Goal: Information Seeking & Learning: Find specific page/section

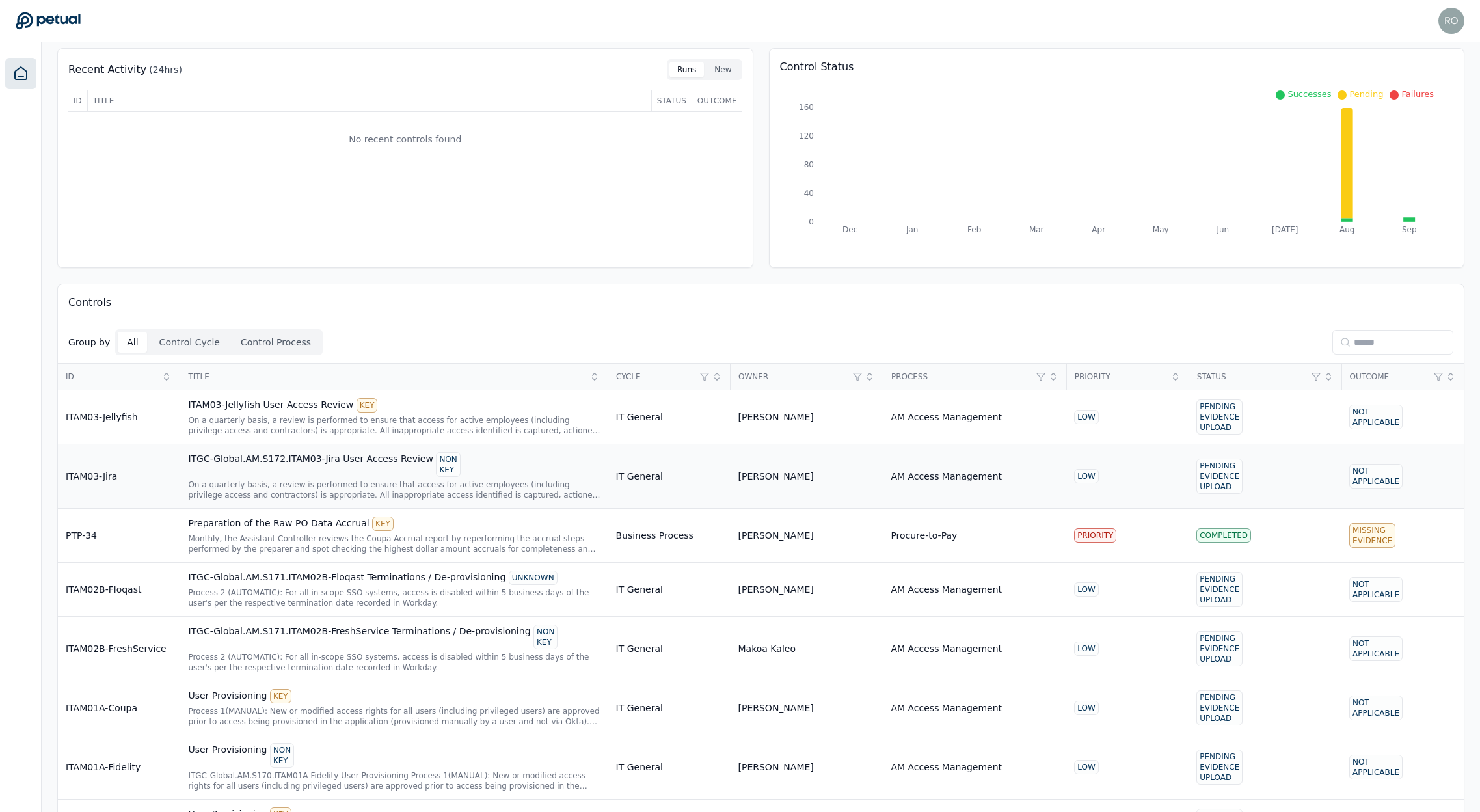
scroll to position [191, 0]
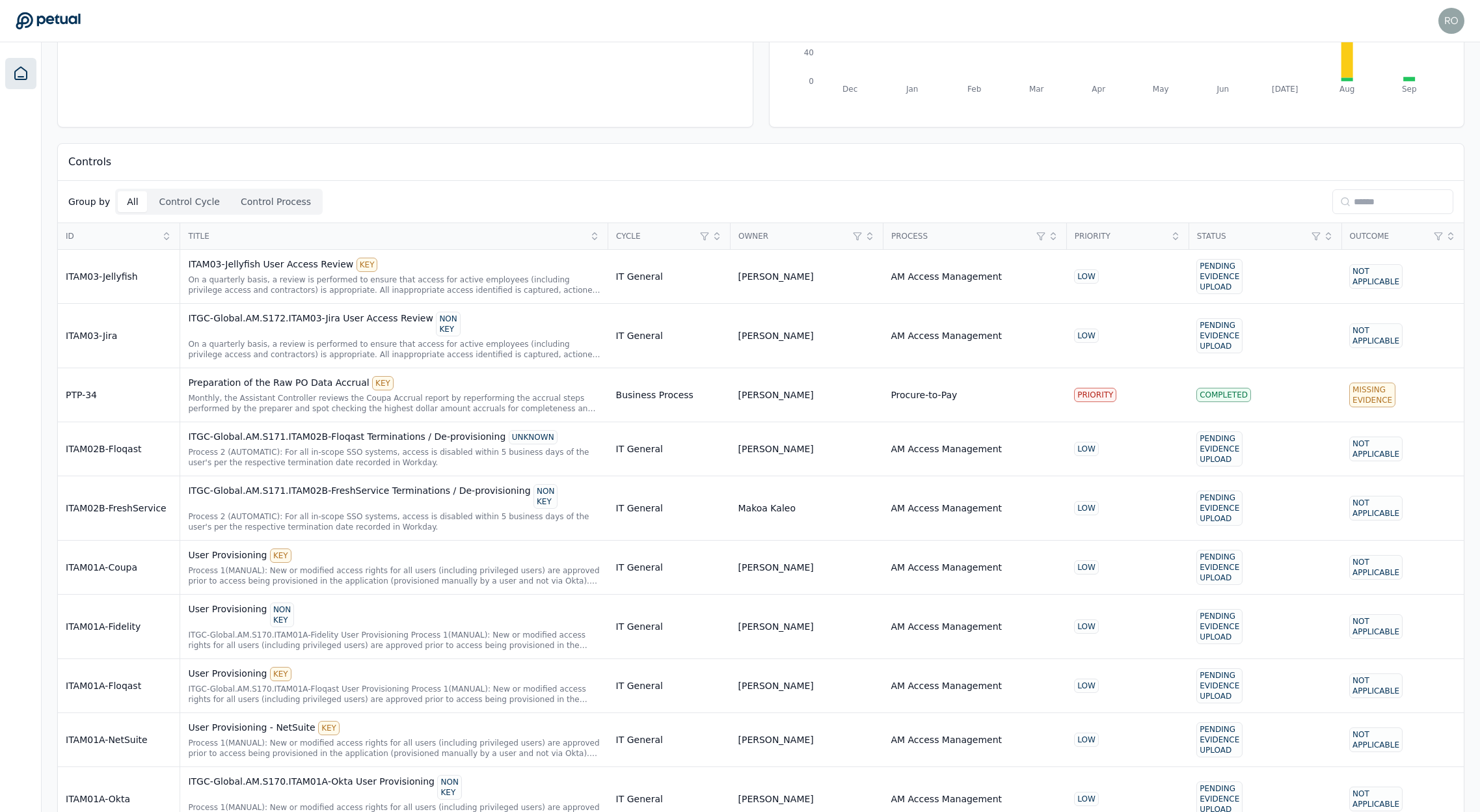
click at [1360, 193] on input at bounding box center [1393, 201] width 121 height 24
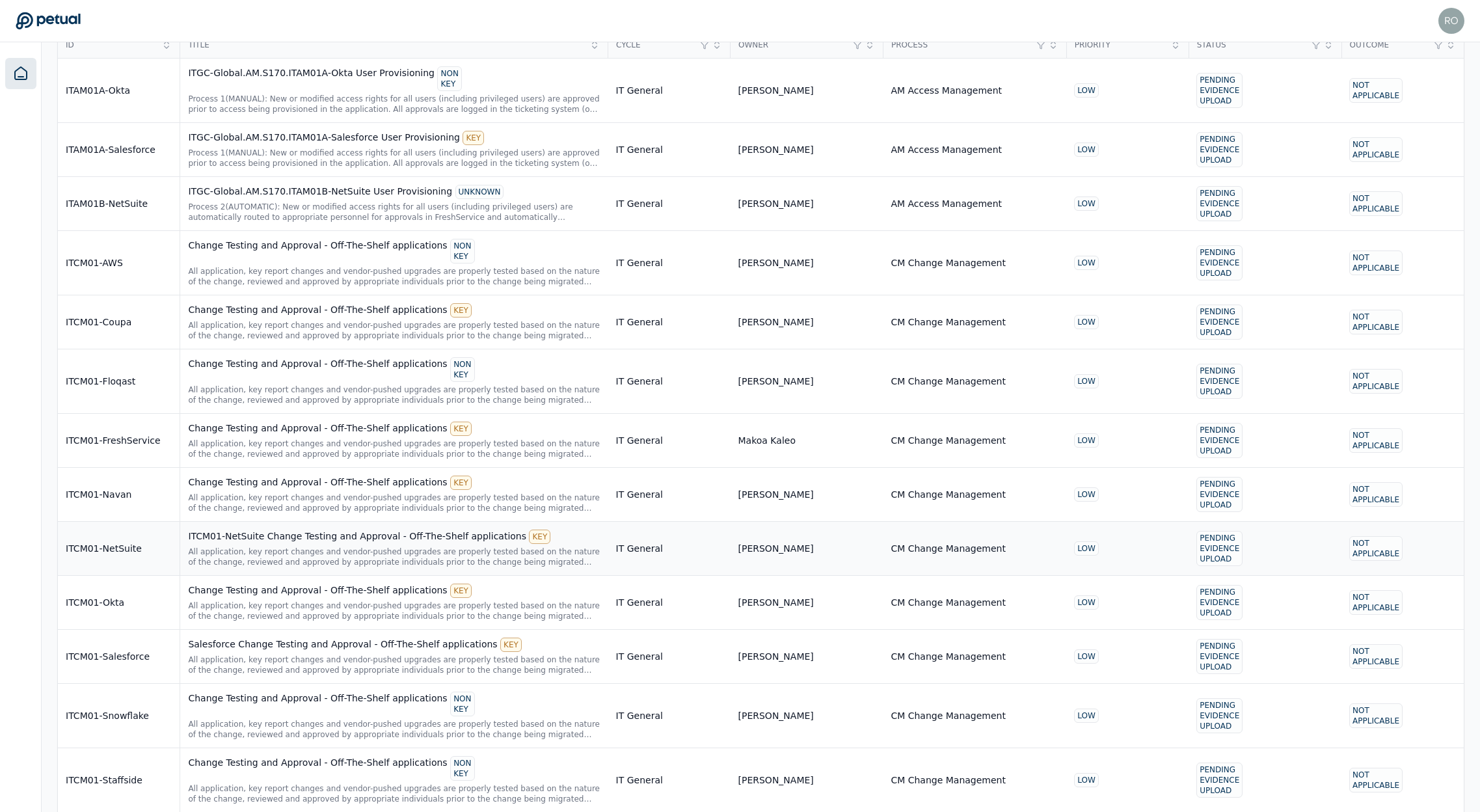
scroll to position [385, 0]
type input "******"
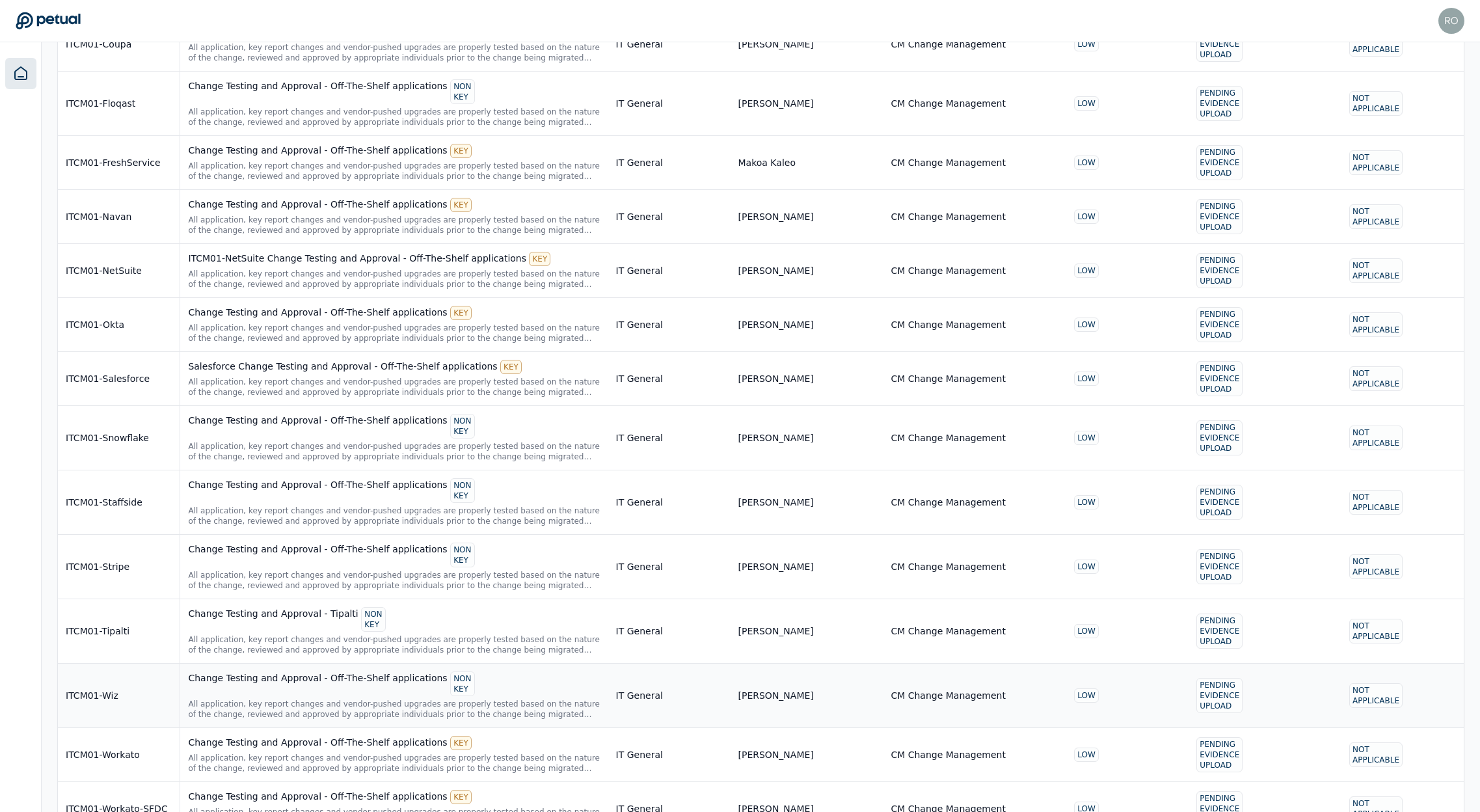
scroll to position [678, 0]
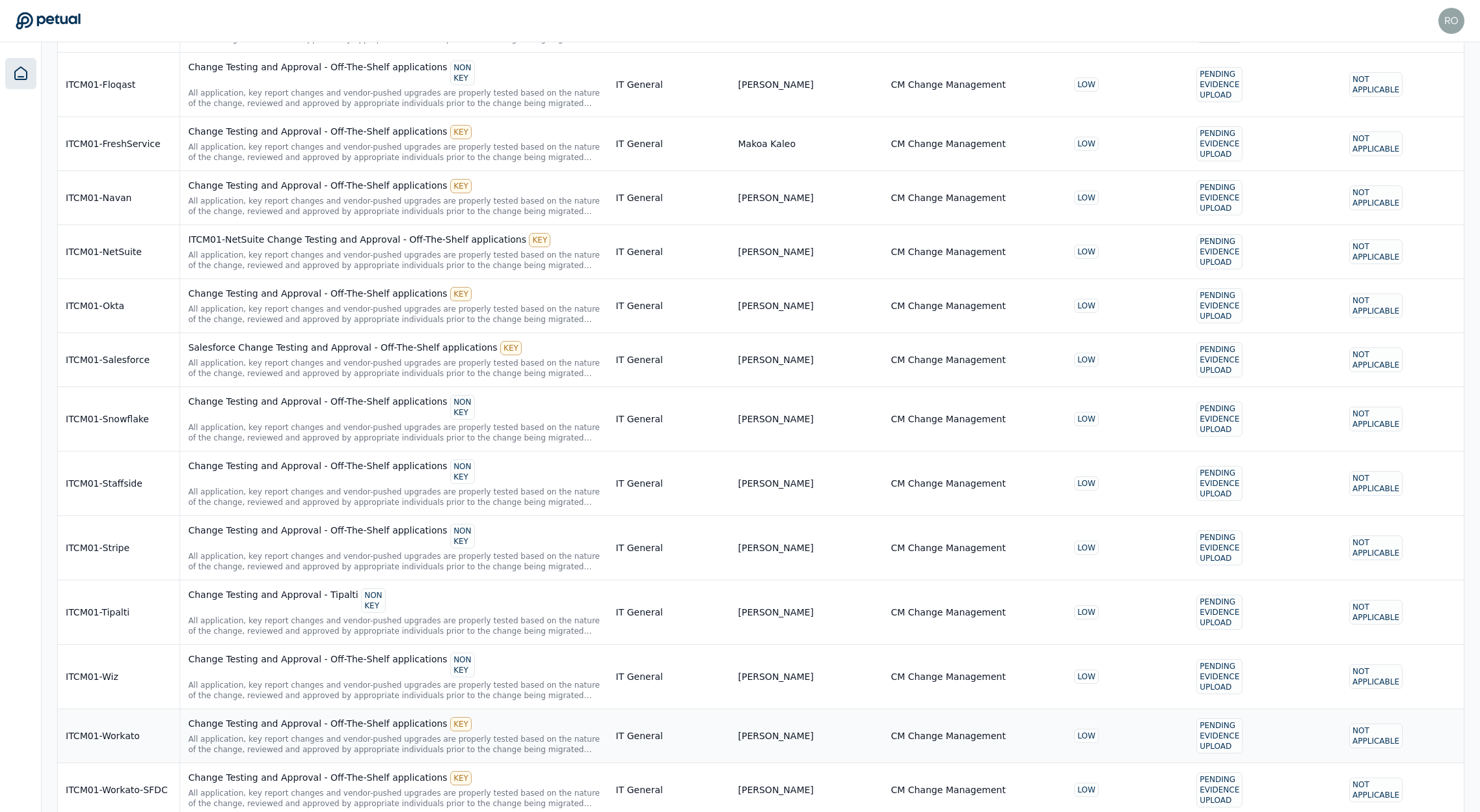
click at [304, 722] on div "Change Testing and Approval - Off-The-Shelf applications KEY" at bounding box center [394, 724] width 412 height 14
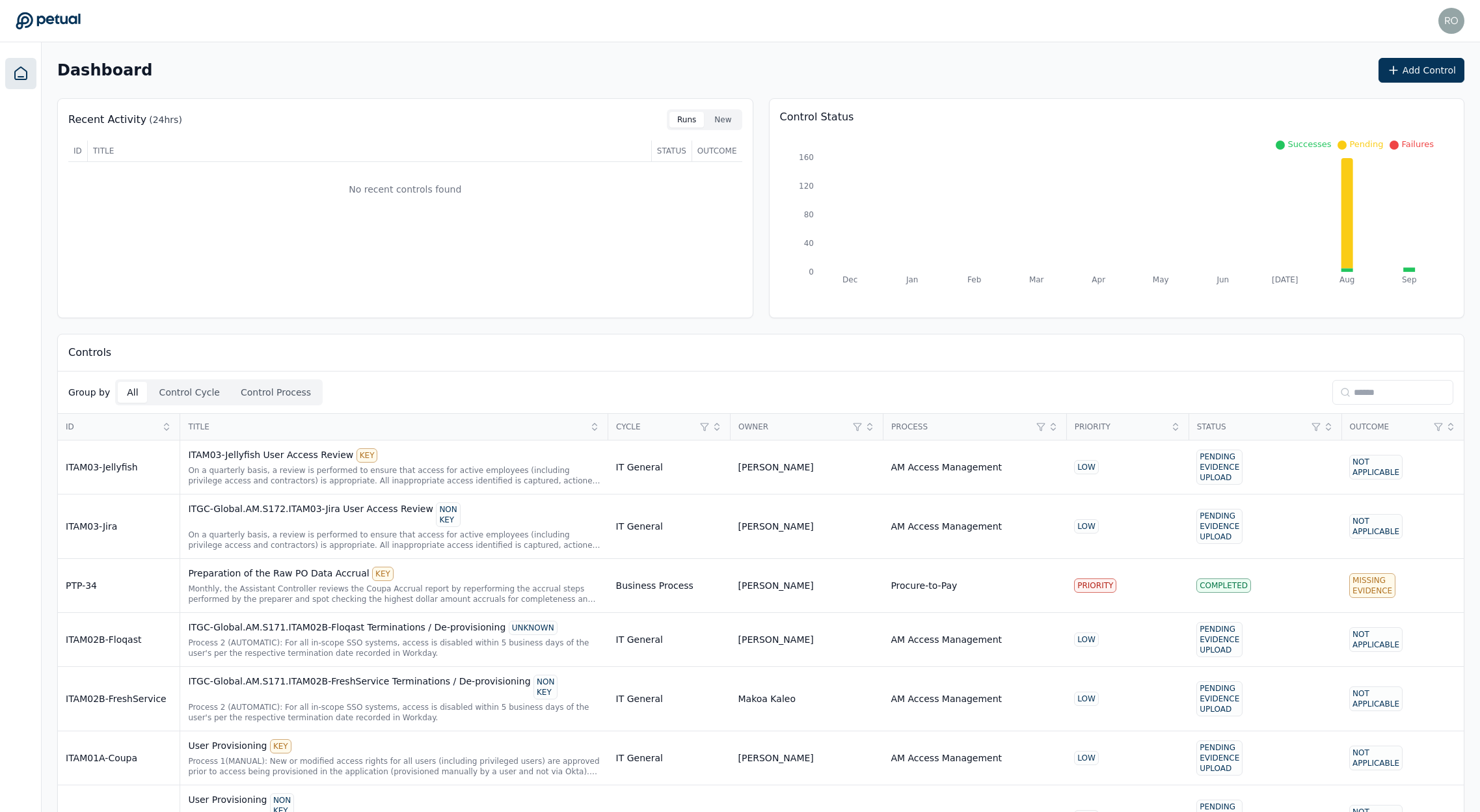
click at [1373, 401] on input at bounding box center [1393, 391] width 121 height 24
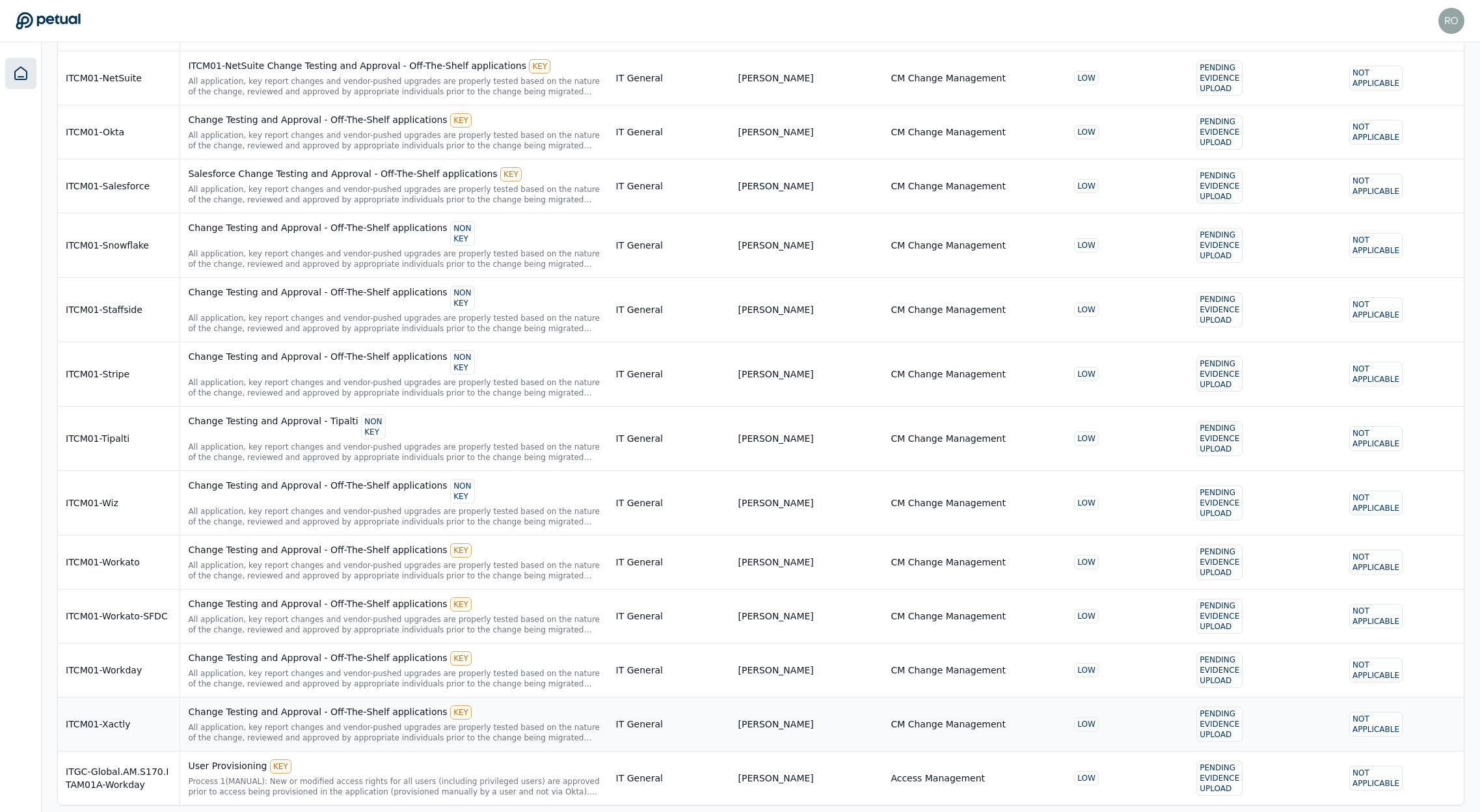
scroll to position [862, 0]
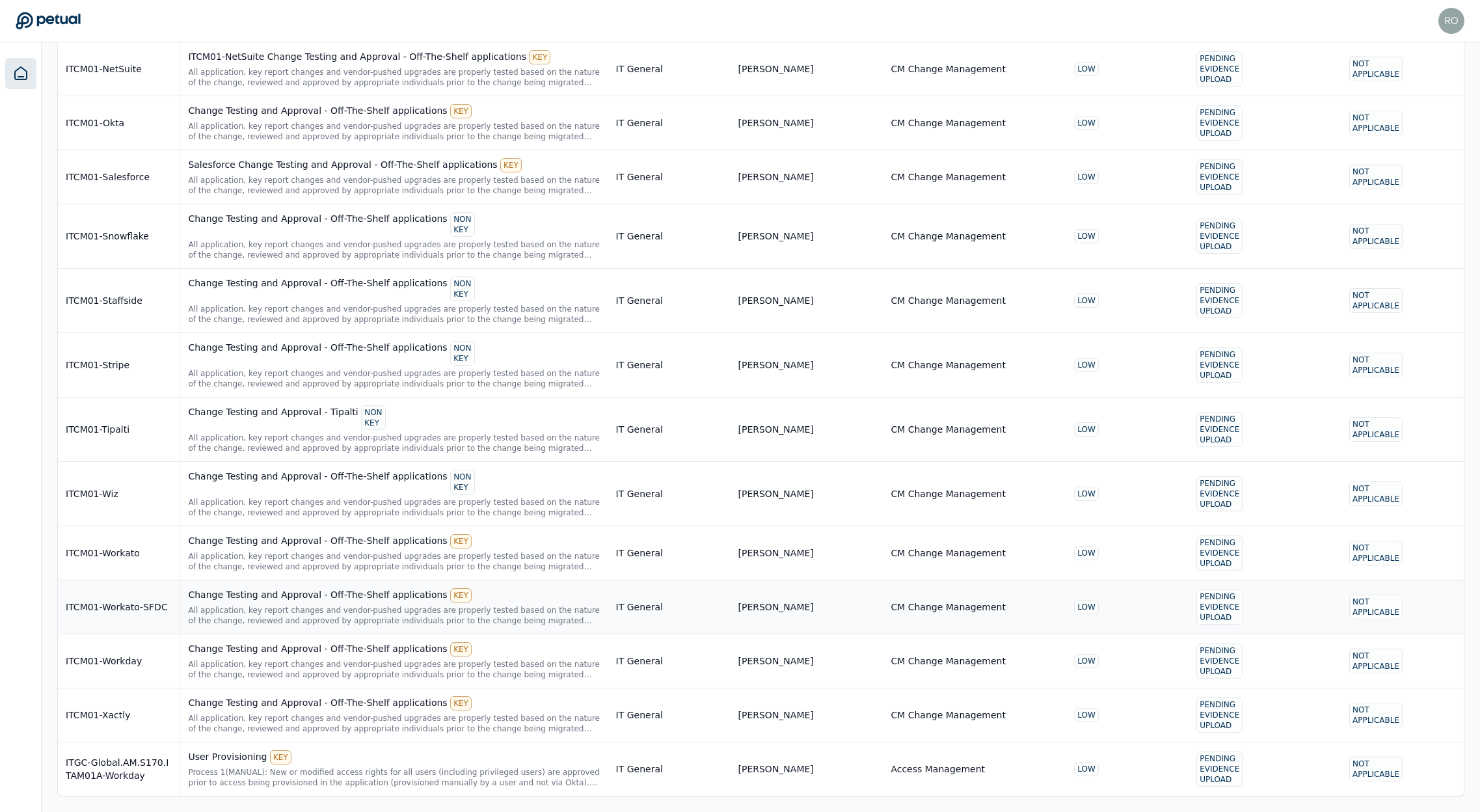
type input "******"
click at [129, 602] on div "ITCM01-Workato-SFDC" at bounding box center [118, 606] width 106 height 13
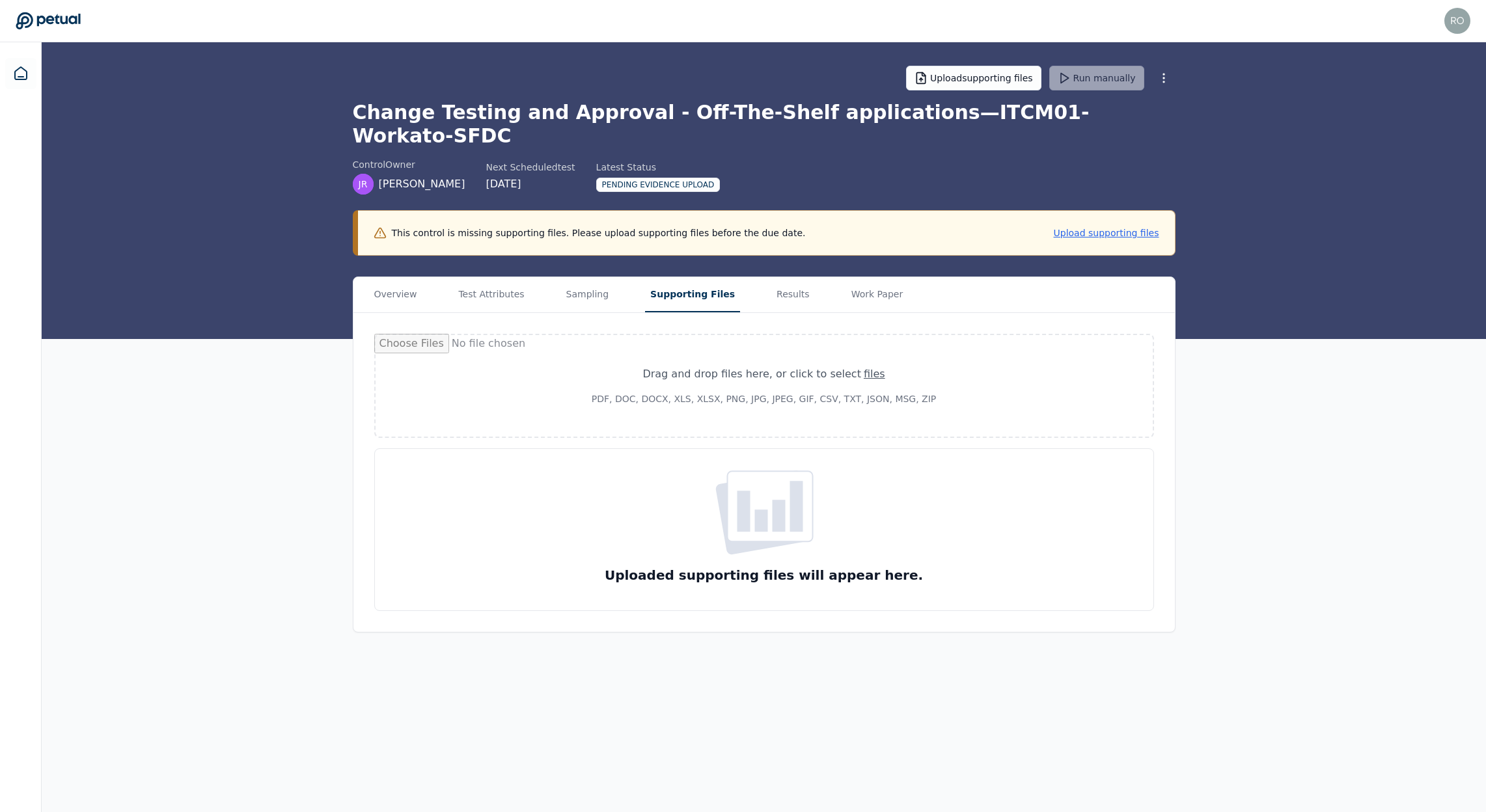
click at [692, 277] on button "Supporting Files" at bounding box center [692, 295] width 95 height 35
click at [591, 280] on button "Sampling" at bounding box center [588, 295] width 54 height 35
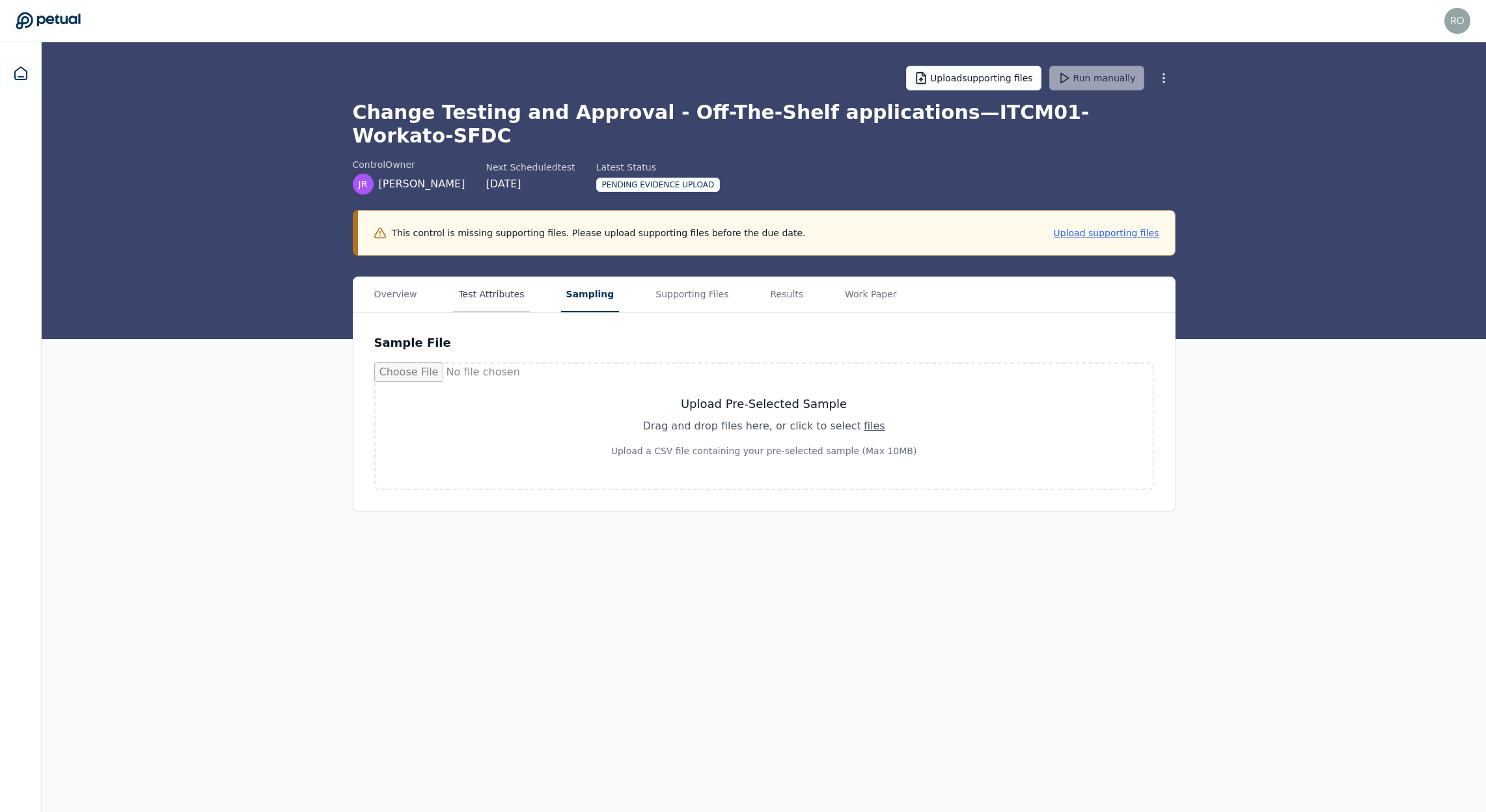
click at [478, 279] on button "Test Attributes" at bounding box center [491, 295] width 76 height 35
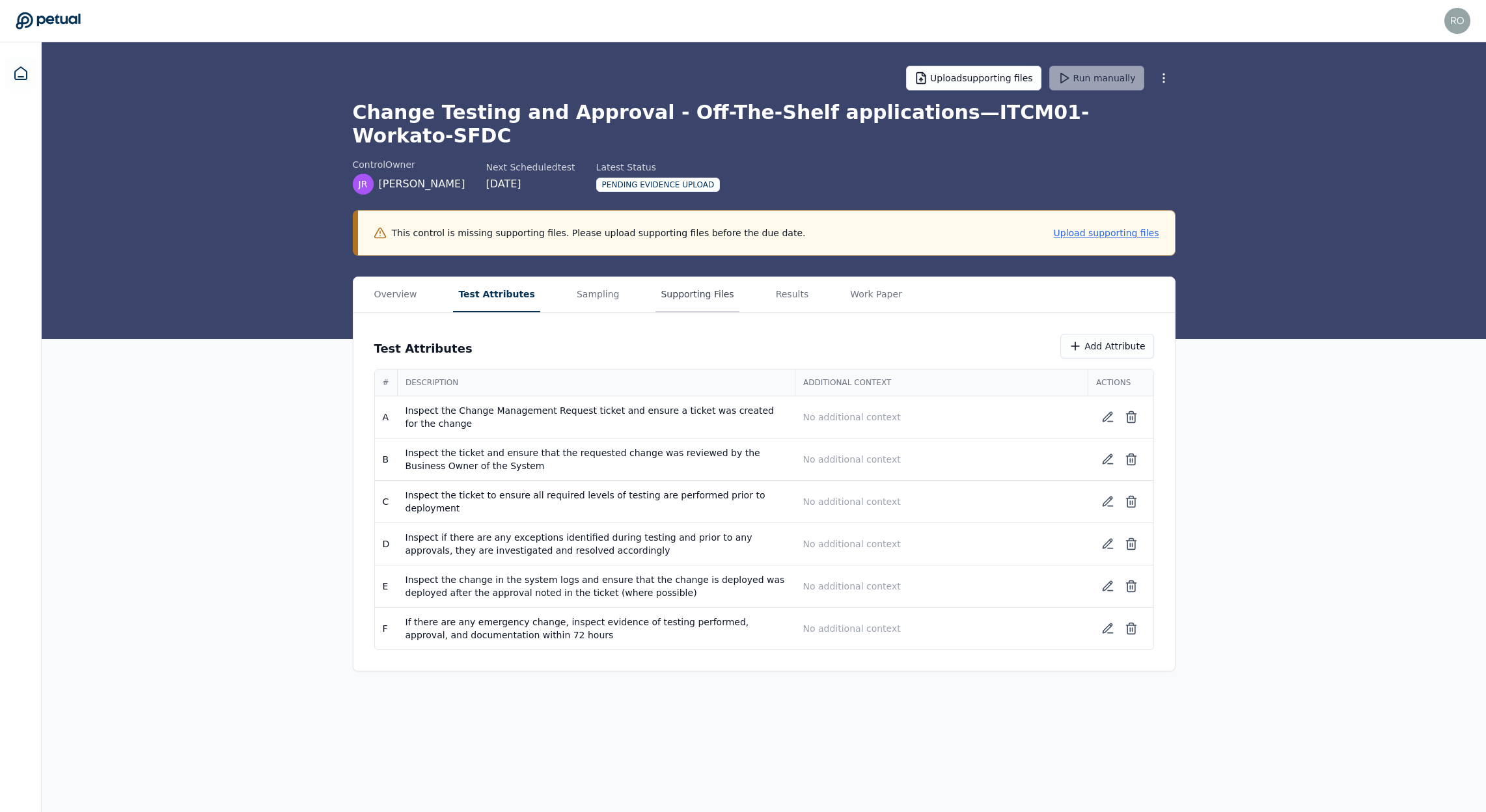
click at [701, 277] on button "Supporting Files" at bounding box center [696, 295] width 83 height 35
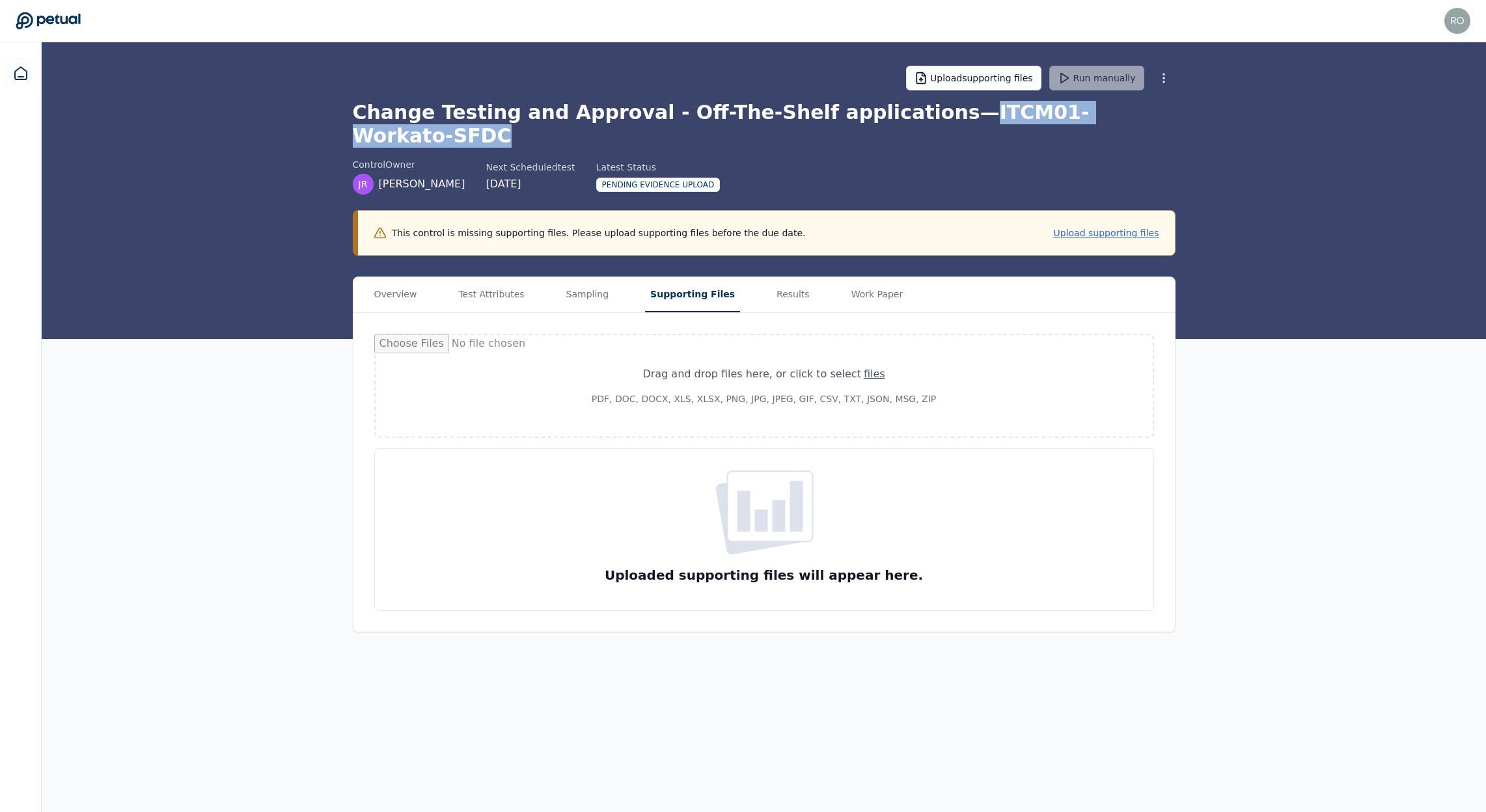
drag, startPoint x: 906, startPoint y: 113, endPoint x: 1011, endPoint y: 136, distance: 107.5
click at [1119, 114] on h1 "Change Testing and Approval - Off-The-Shelf applications — ITCM01-Workato-SFDC" at bounding box center [764, 124] width 822 height 47
copy h1 "ITCM01-Workato-SFDC"
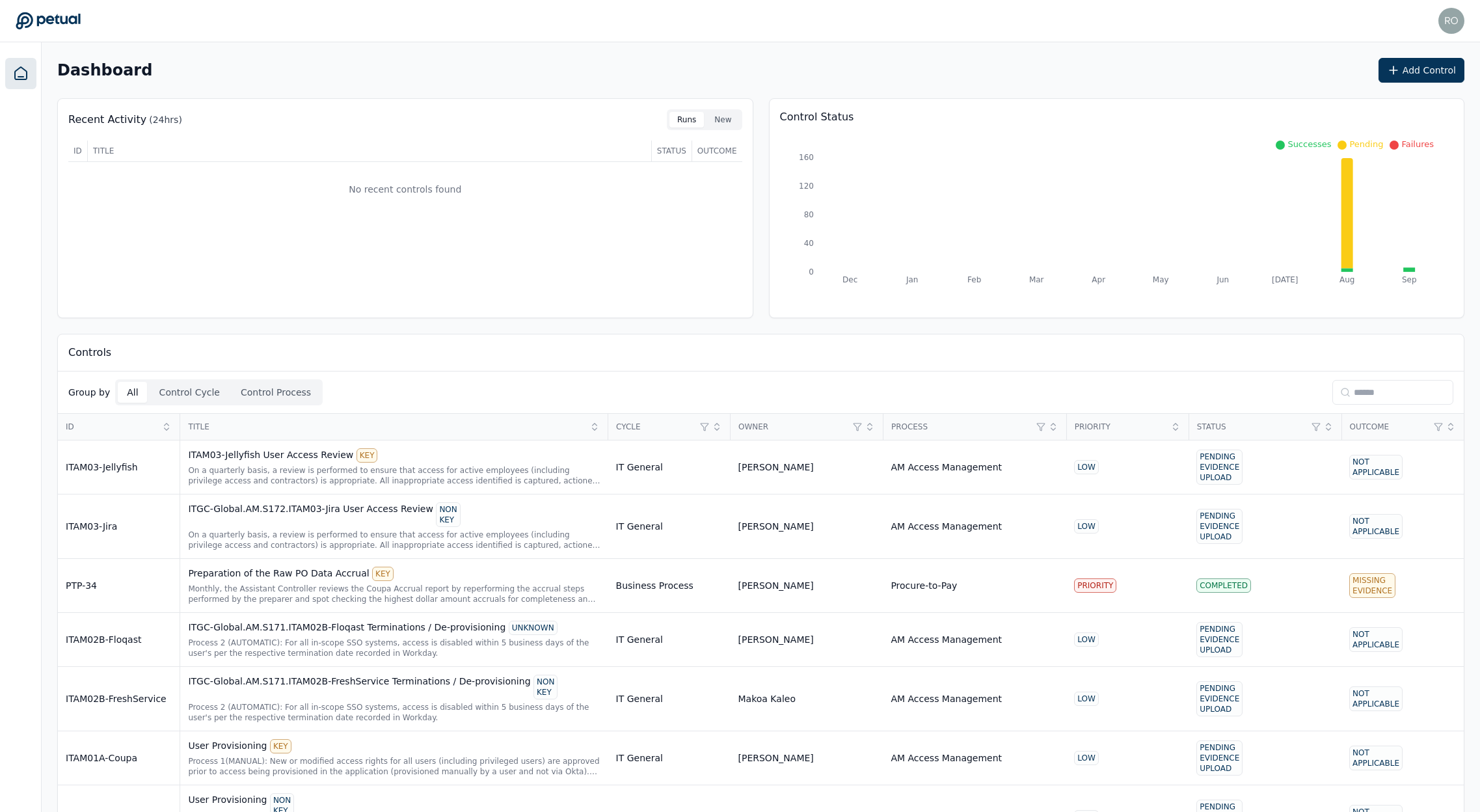
click at [1378, 396] on input at bounding box center [1393, 391] width 121 height 24
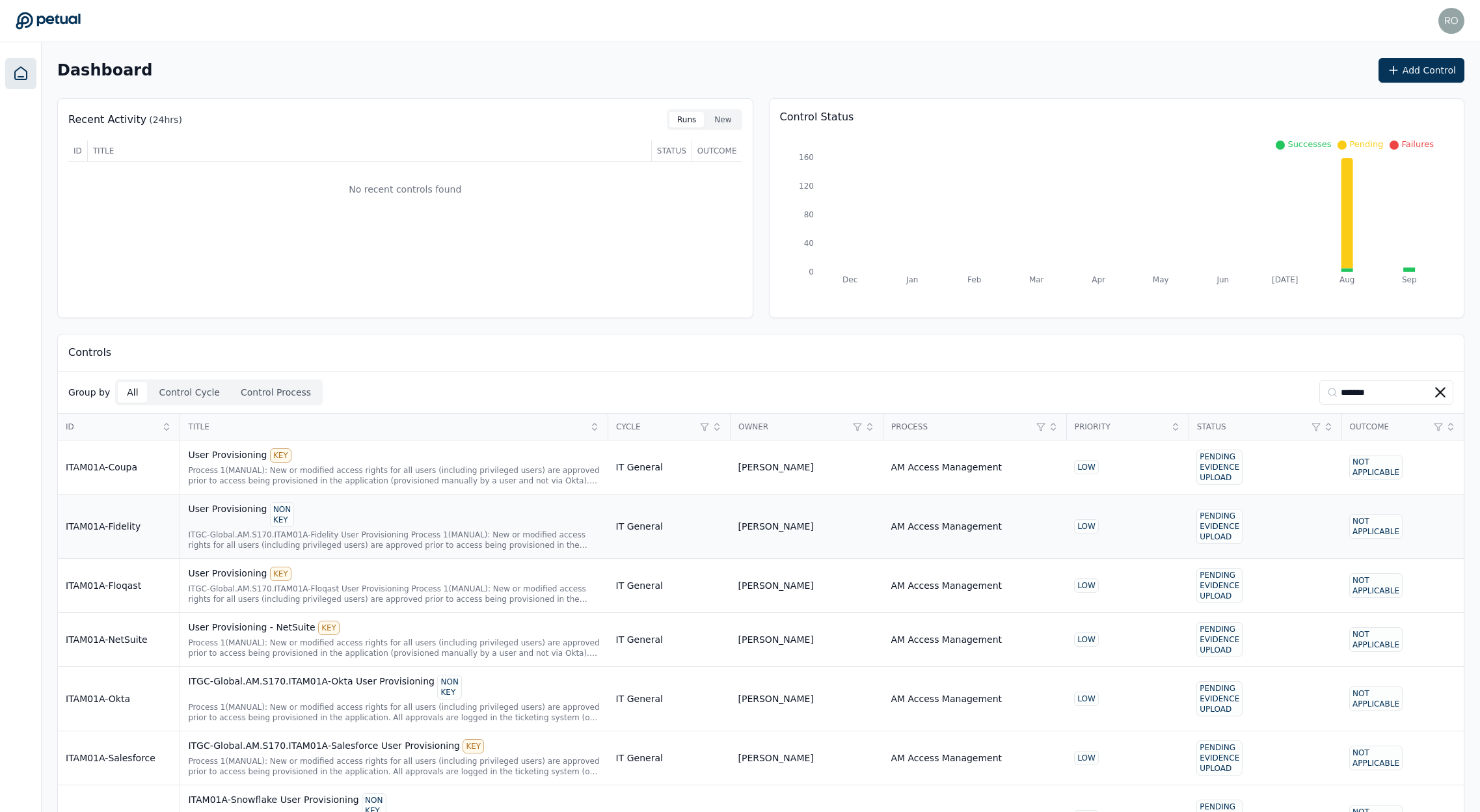
type input "*******"
click at [223, 454] on div "User Provisioning KEY" at bounding box center [394, 455] width 412 height 14
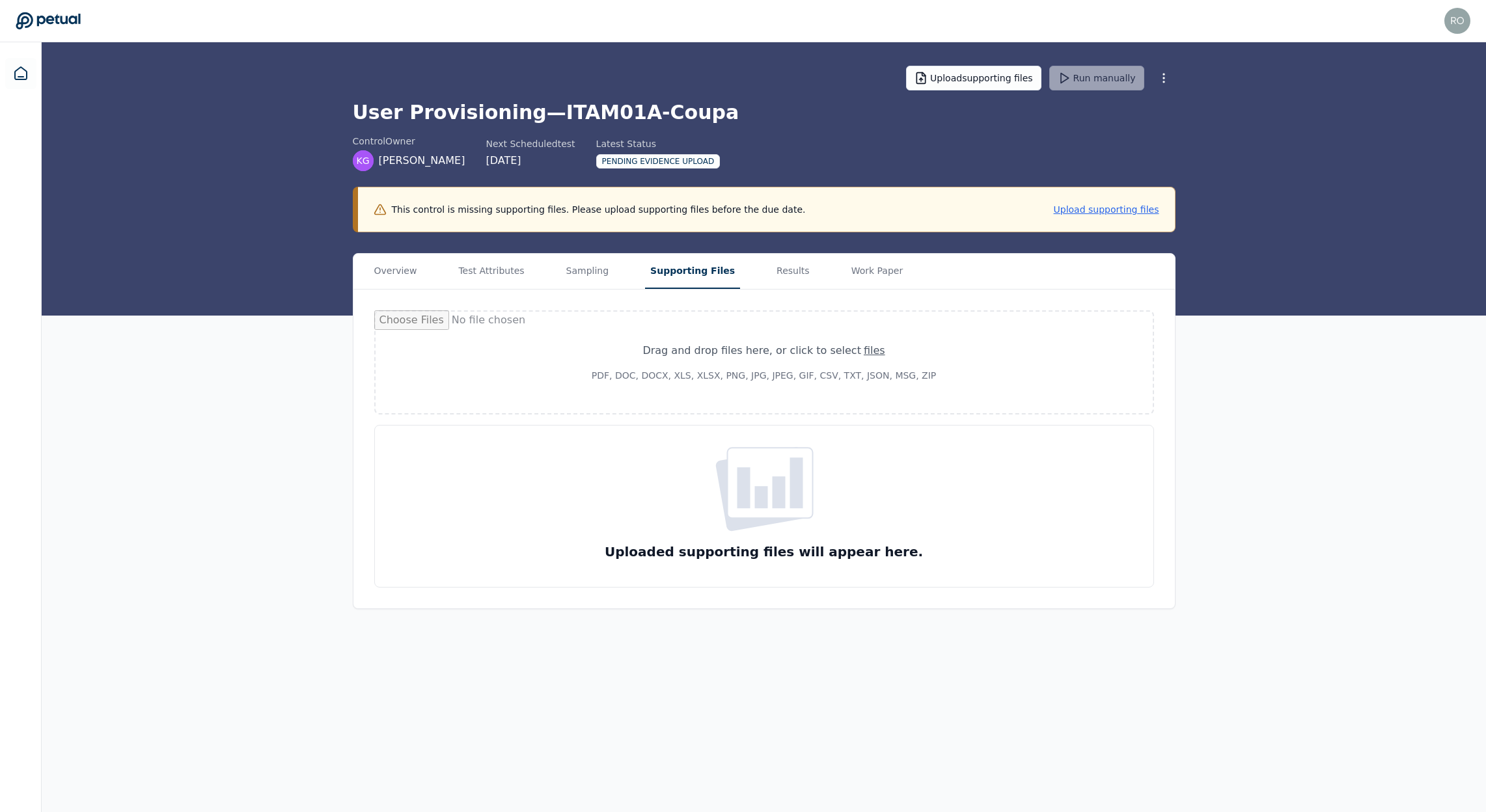
click at [695, 267] on button "Supporting Files" at bounding box center [692, 271] width 95 height 35
copy h1 "ITAM01A-Coupa"
drag, startPoint x: 538, startPoint y: 116, endPoint x: 703, endPoint y: 116, distance: 165.0
click at [703, 116] on h1 "User Provisioning — ITAM01A-Coupa" at bounding box center [764, 113] width 822 height 24
